Goal: Check status: Check status

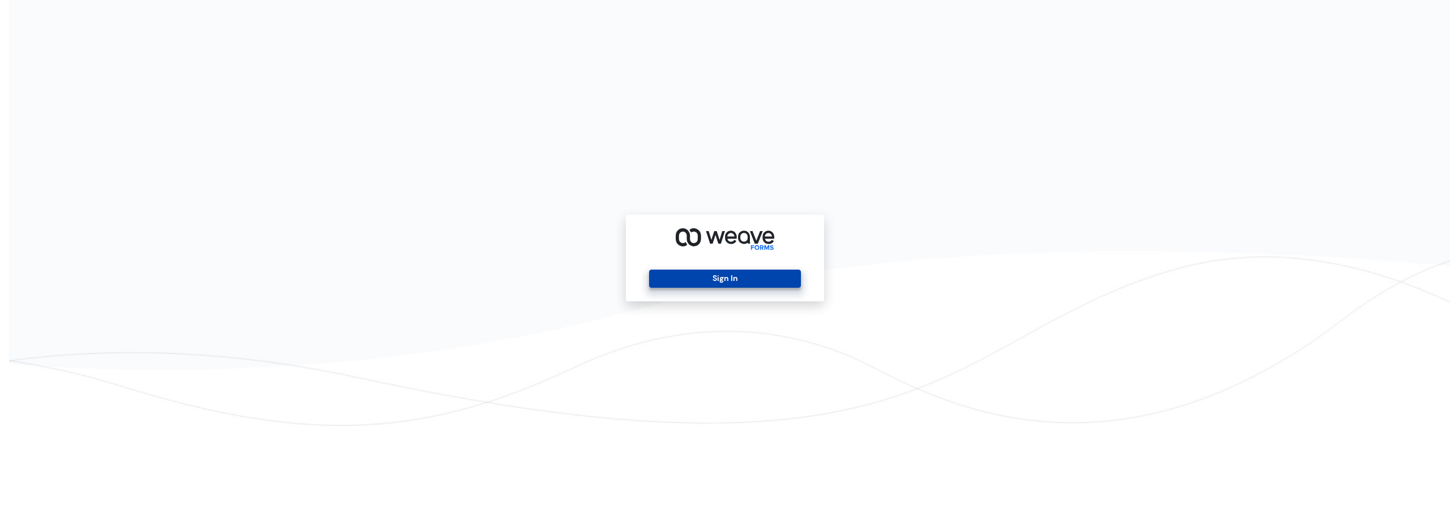
click at [752, 274] on button "Sign In" at bounding box center [724, 279] width 151 height 18
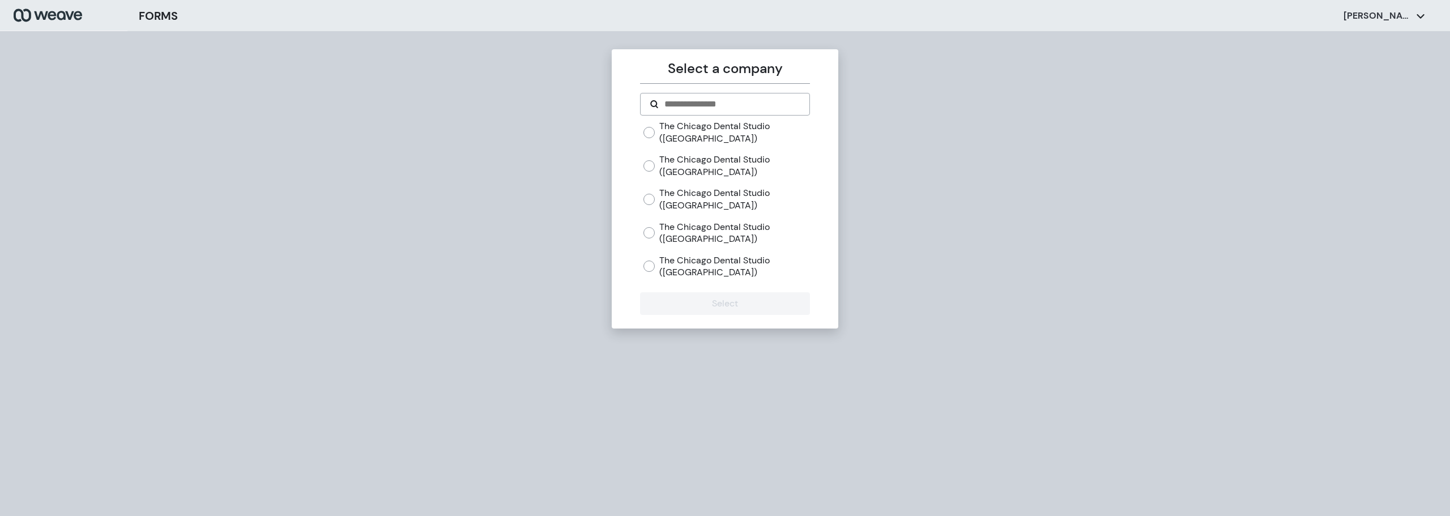
click at [681, 160] on label "The Chicago Dental Studio ([GEOGRAPHIC_DATA])" at bounding box center [734, 165] width 150 height 24
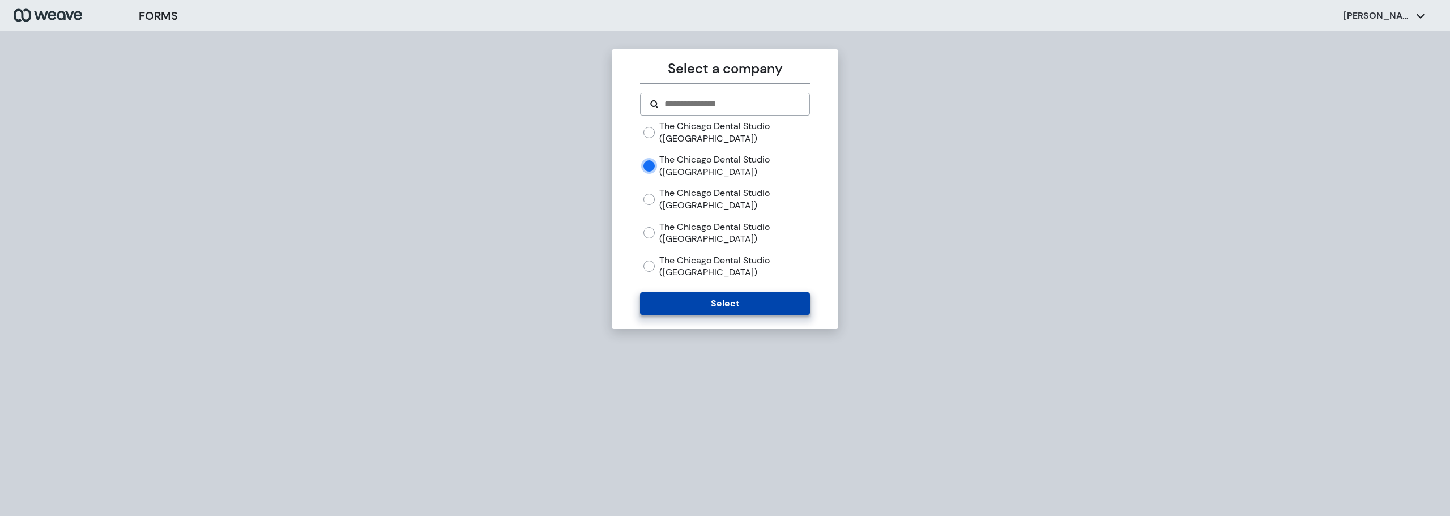
click at [773, 307] on button "Select" at bounding box center [724, 303] width 169 height 23
